Goal: Task Accomplishment & Management: Use online tool/utility

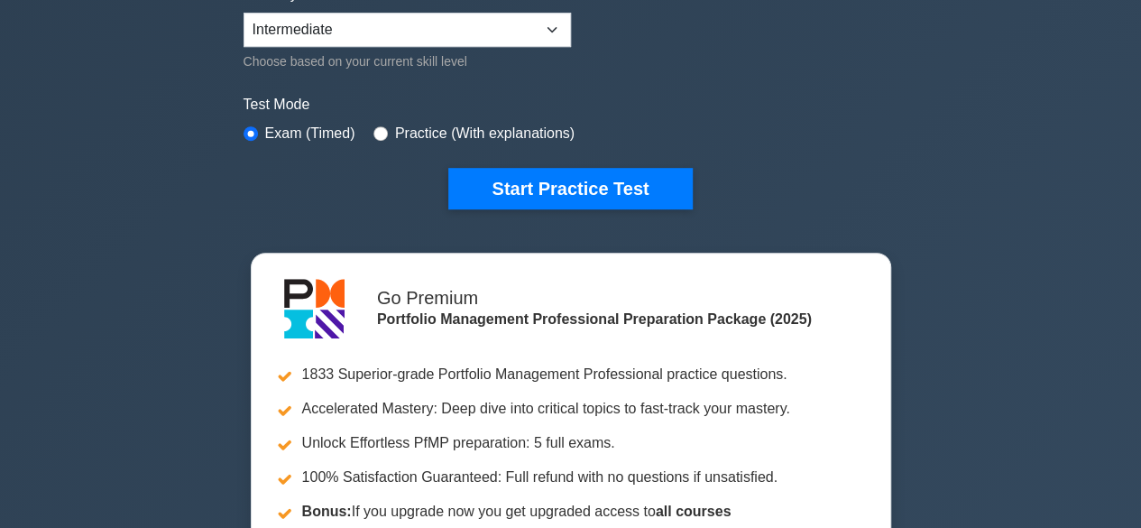
scroll to position [493, 0]
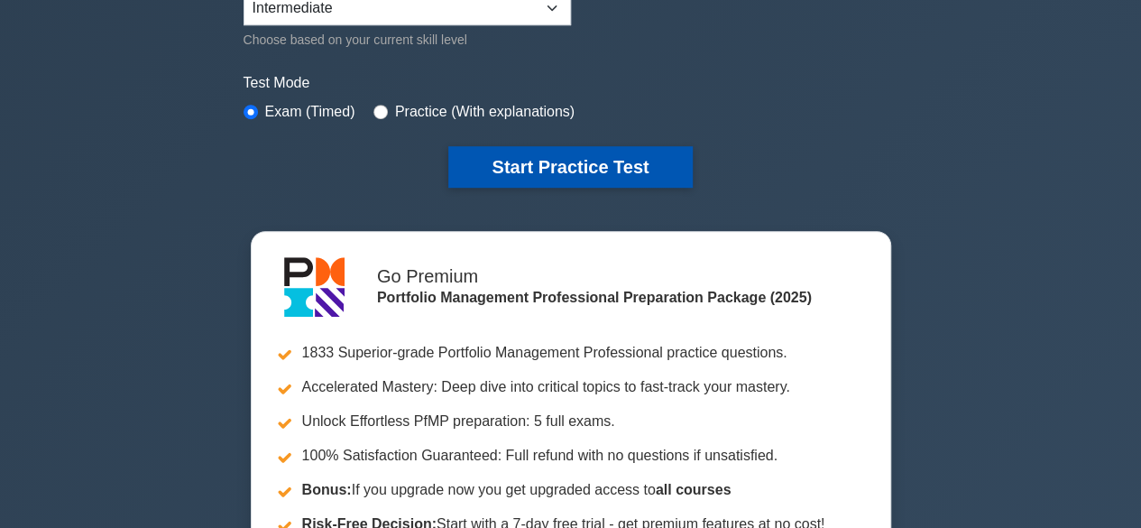
click at [606, 159] on button "Start Practice Test" at bounding box center [570, 167] width 244 height 42
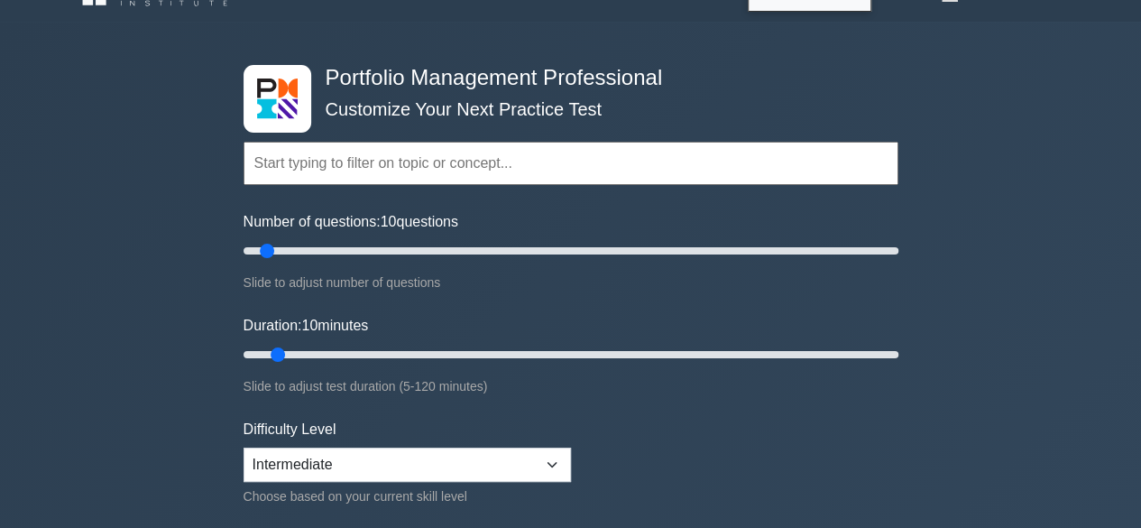
scroll to position [0, 0]
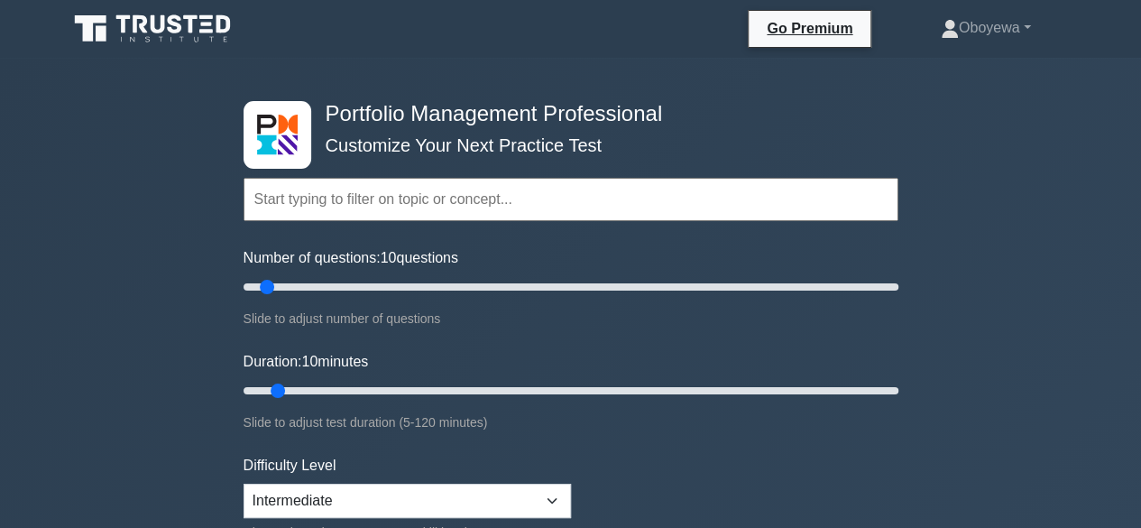
click at [489, 197] on input "text" at bounding box center [571, 199] width 655 height 43
click at [383, 200] on input "text" at bounding box center [571, 199] width 655 height 43
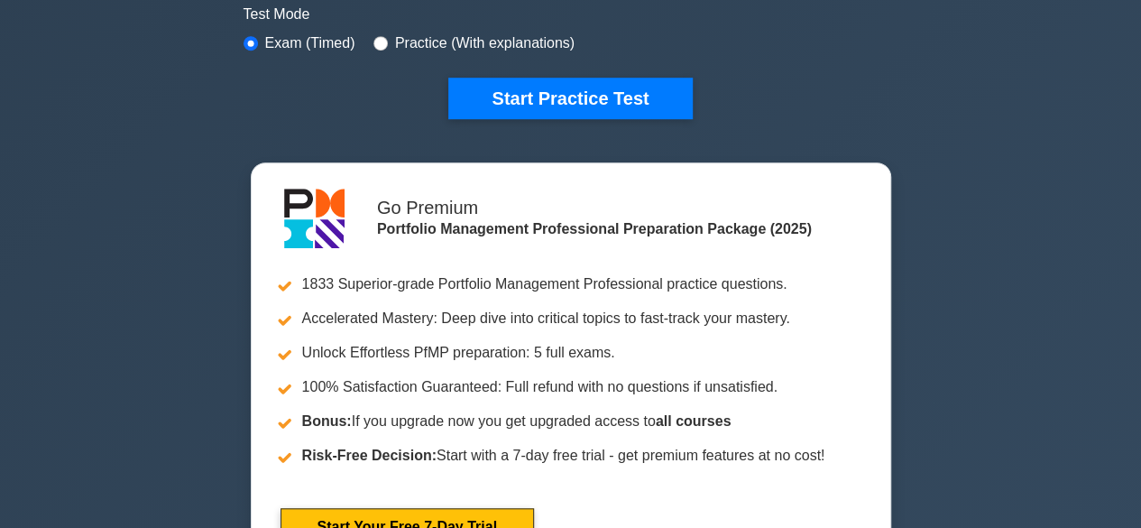
scroll to position [565, 0]
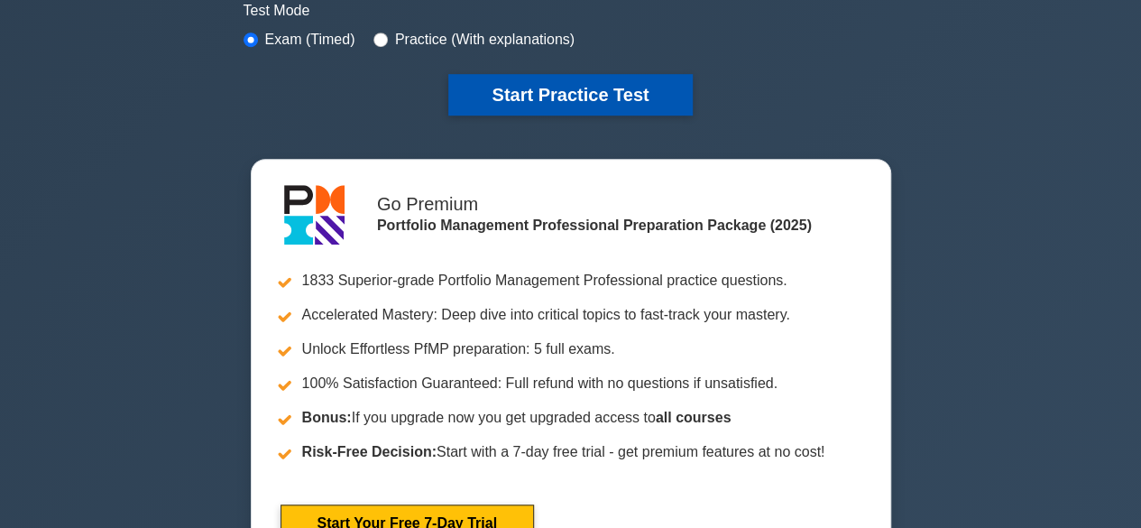
click at [579, 98] on button "Start Practice Test" at bounding box center [570, 95] width 244 height 42
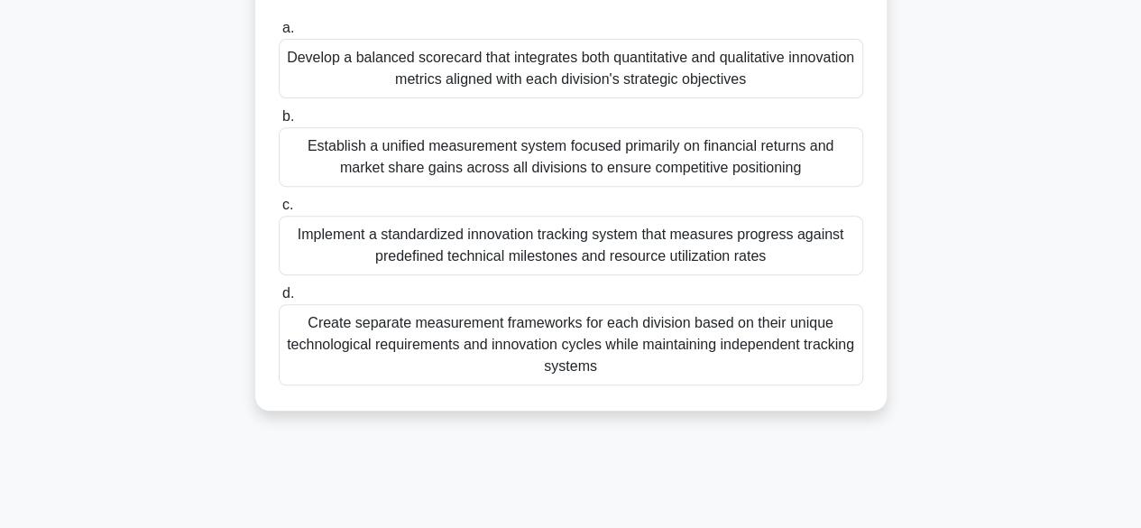
scroll to position [337, 0]
